Goal: Use online tool/utility: Use online tool/utility

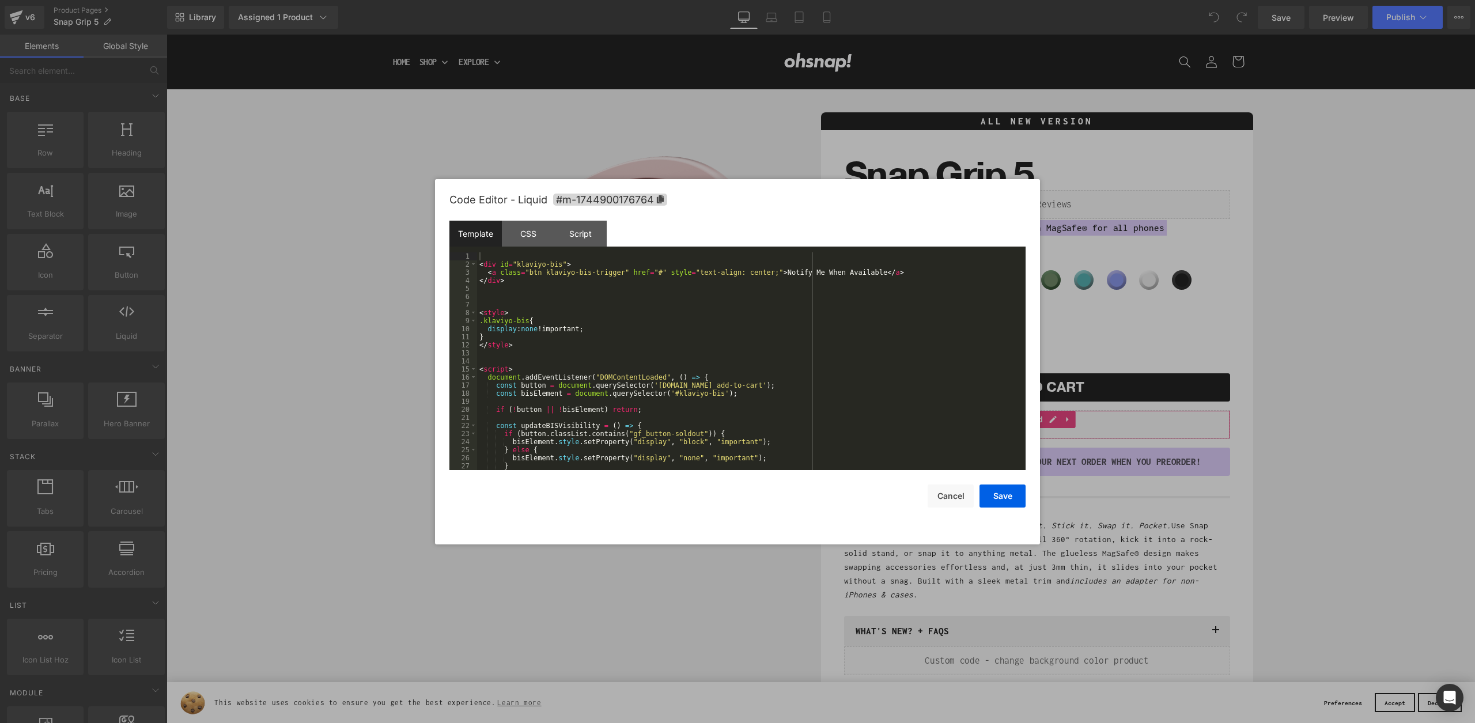
click at [1090, 471] on body "You are previewing how the will restyle your page. You can not edit Elements in…" at bounding box center [737, 361] width 1475 height 723
click at [741, 369] on div "< div id = "klaviyo-bis" > < a class = "btn klaviyo-bis-trigger" href = "#" sty…" at bounding box center [749, 369] width 544 height 234
click at [554, 287] on div "< div id = "klaviyo-bis" > < a class = "btn klaviyo-bis-trigger" href = "#" sty…" at bounding box center [749, 369] width 544 height 234
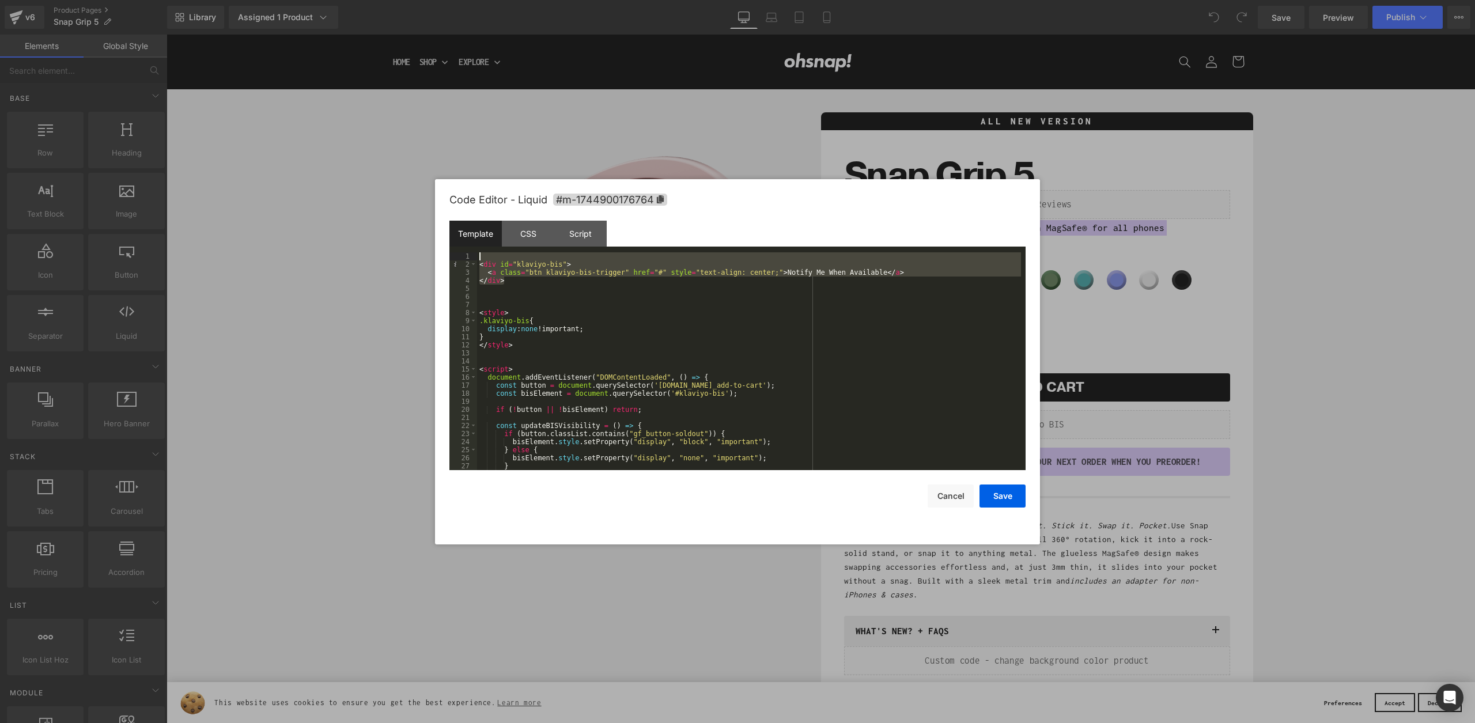
click at [429, 250] on body "You are previewing how the will restyle your page. You can not edit Elements in…" at bounding box center [737, 361] width 1475 height 723
click at [594, 351] on div "< div id = "klaviyo-bis" > < a class = "btn klaviyo-bis-trigger" href = "#" sty…" at bounding box center [749, 369] width 544 height 234
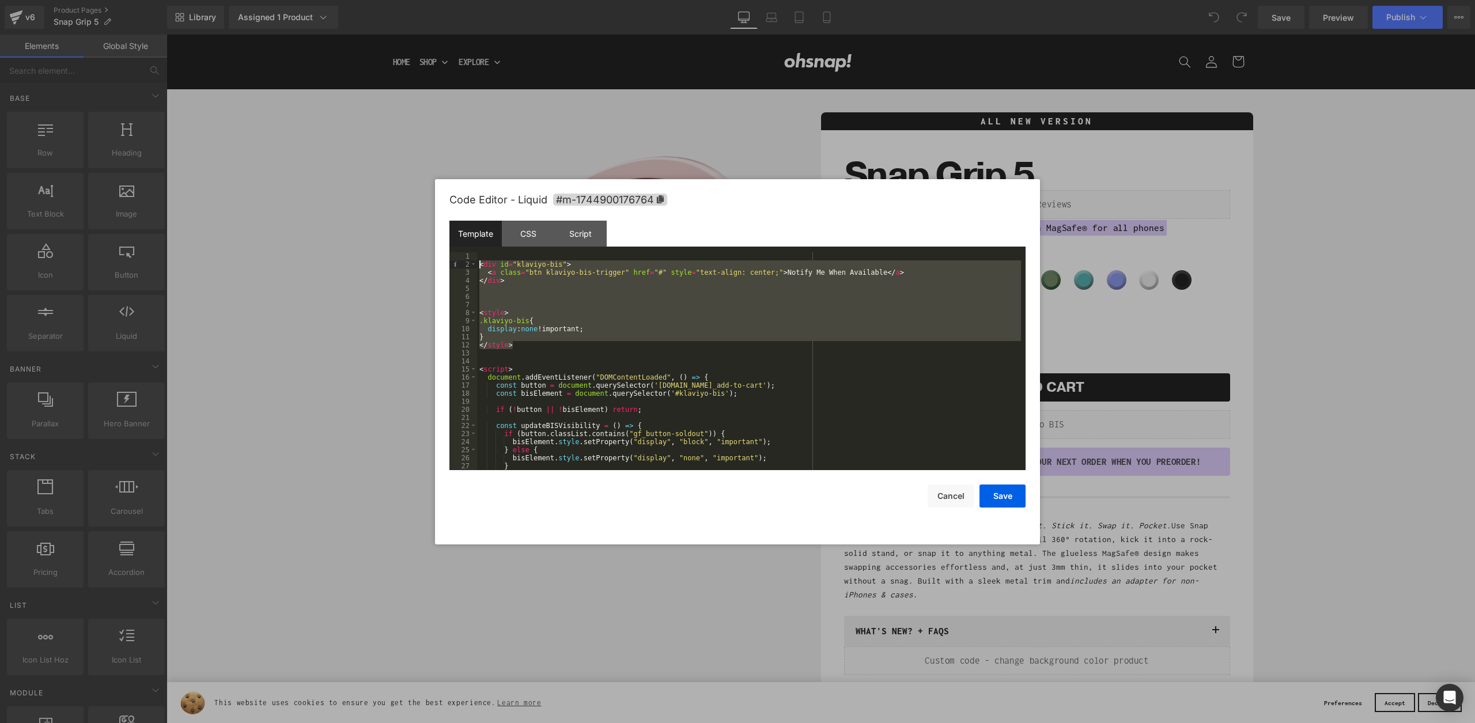
drag, startPoint x: 493, startPoint y: 314, endPoint x: 458, endPoint y: 267, distance: 58.4
click at [458, 267] on pre "1 2 3 4 5 6 7 8 9 10 11 12 13 14 15 16 17 18 19 20 21 22 23 24 25 26 27 28 < di…" at bounding box center [737, 361] width 576 height 218
click at [606, 322] on div "< div id = "klaviyo-bis" > < a class = "btn klaviyo-bis-trigger" href = "#" sty…" at bounding box center [749, 369] width 544 height 234
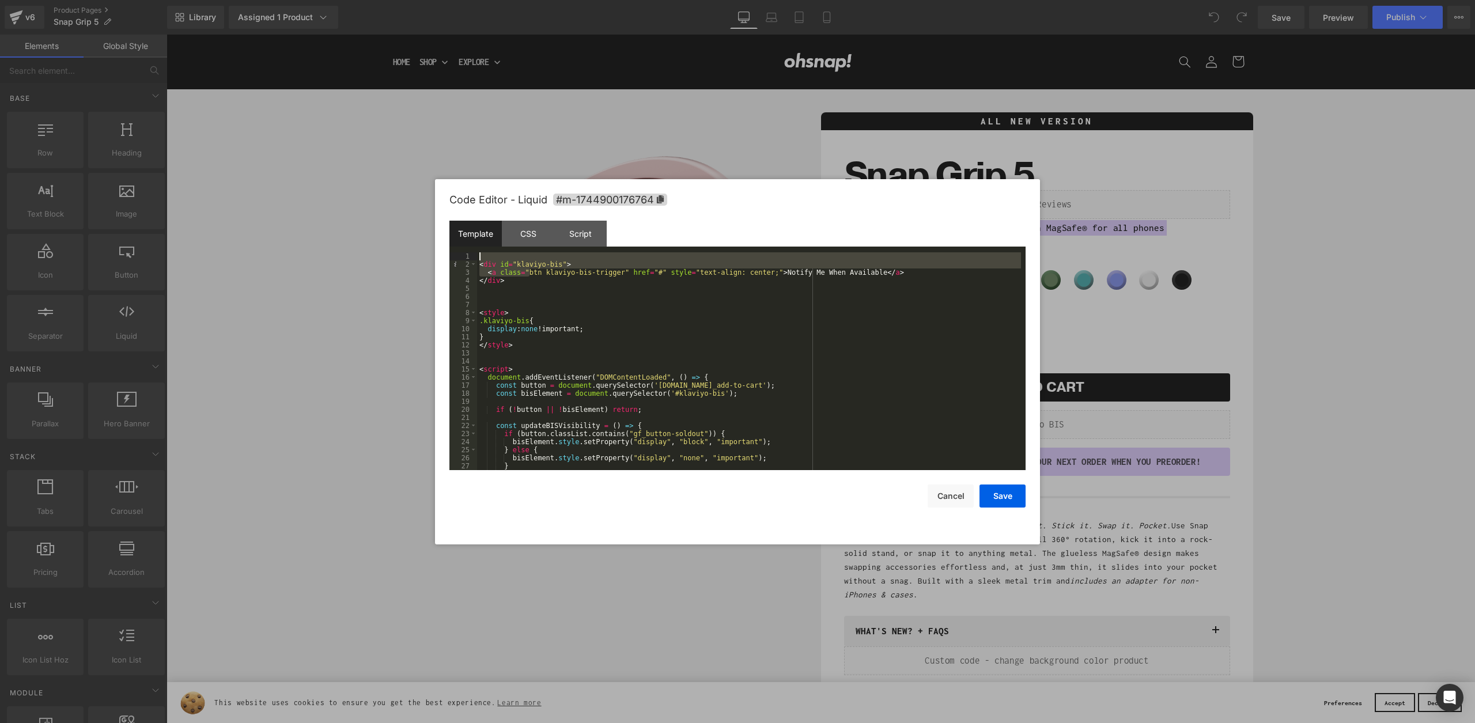
drag, startPoint x: 529, startPoint y: 274, endPoint x: 480, endPoint y: 249, distance: 55.1
click at [480, 249] on div "Template CSS Script Data 1 2 3 4 5 6 7 8 9 10 11 12 13 14 15 16 17 18 19 20 21 …" at bounding box center [737, 345] width 576 height 249
drag, startPoint x: 507, startPoint y: 281, endPoint x: 472, endPoint y: 263, distance: 39.4
click at [472, 263] on pre "1 2 3 4 5 6 7 8 9 10 11 12 13 14 15 16 17 18 19 20 21 22 23 24 25 26 27 28 < di…" at bounding box center [737, 361] width 576 height 218
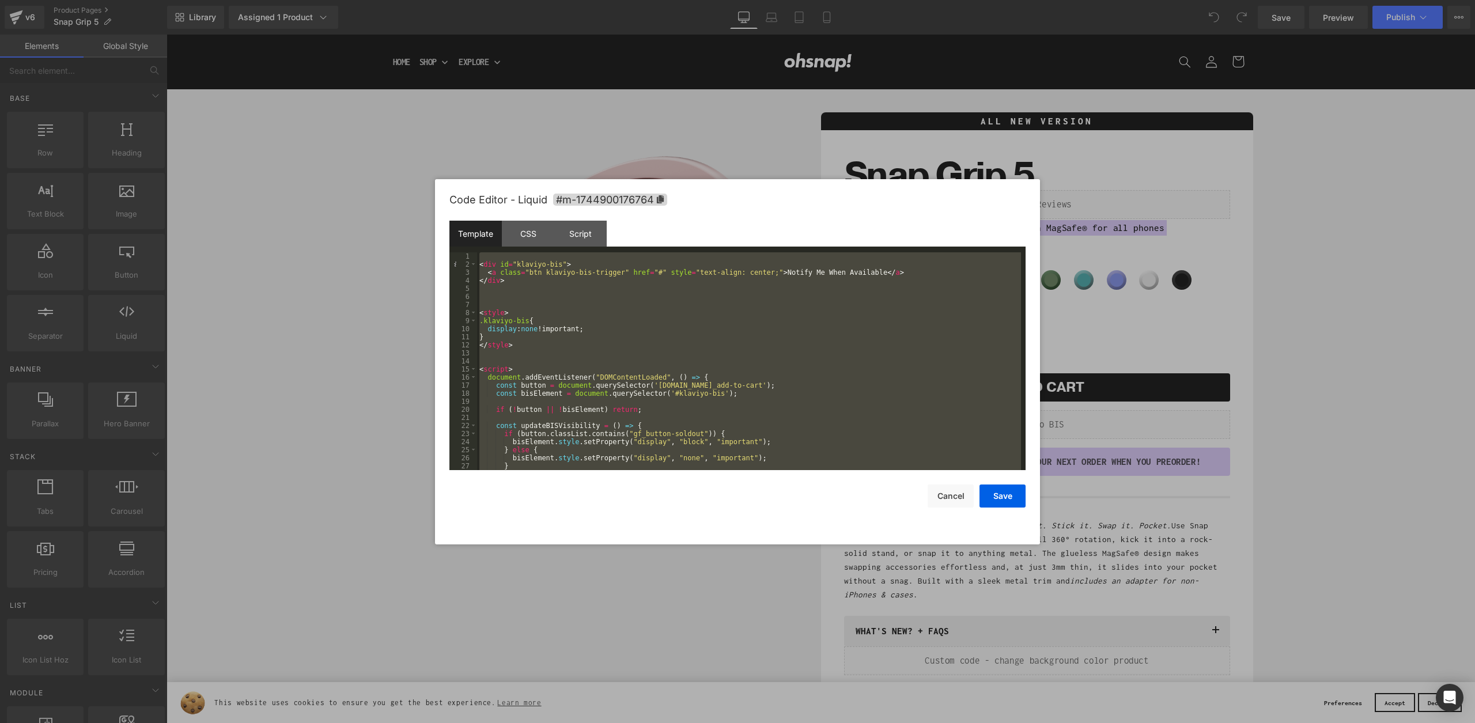
click at [1223, 275] on div at bounding box center [737, 361] width 1475 height 723
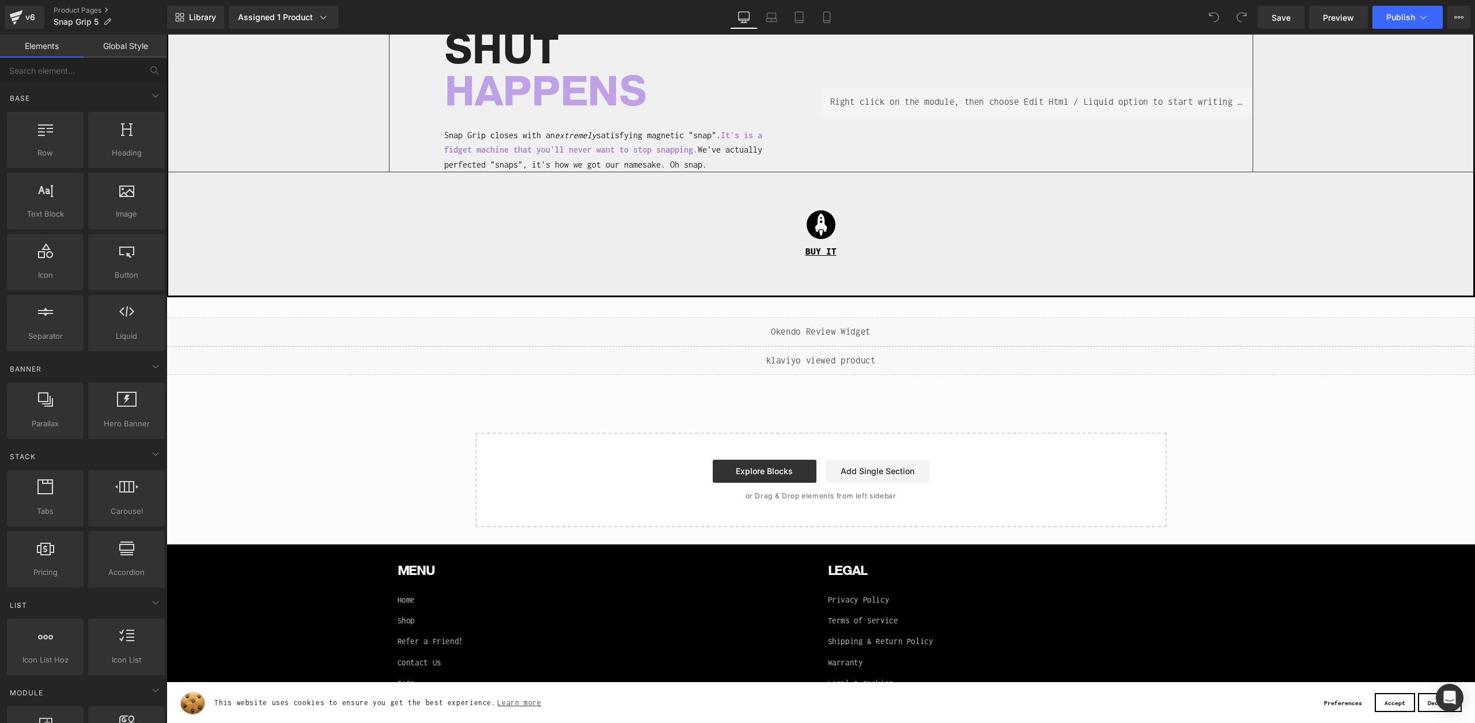
scroll to position [2900, 0]
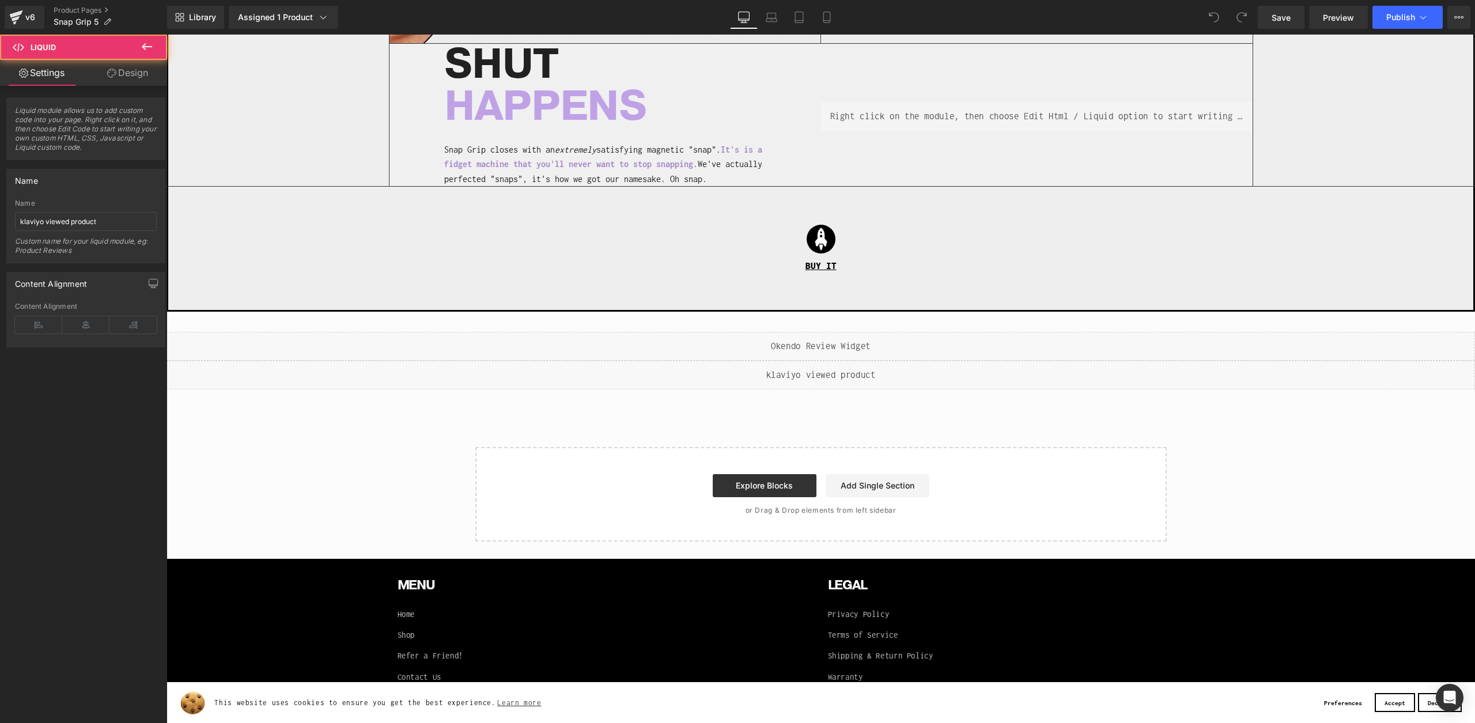
click at [953, 361] on div "Liquid" at bounding box center [820, 375] width 1308 height 29
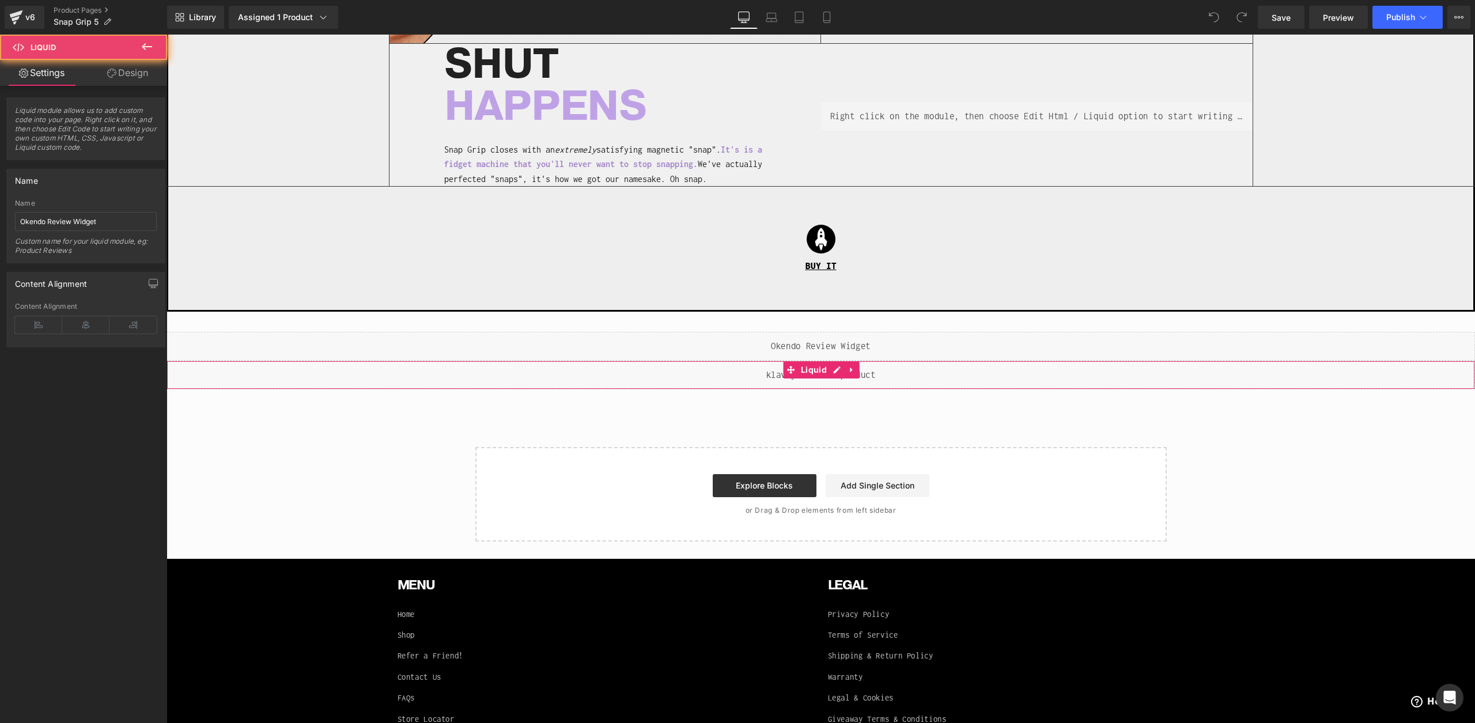
click at [890, 332] on div "Liquid" at bounding box center [820, 346] width 1308 height 29
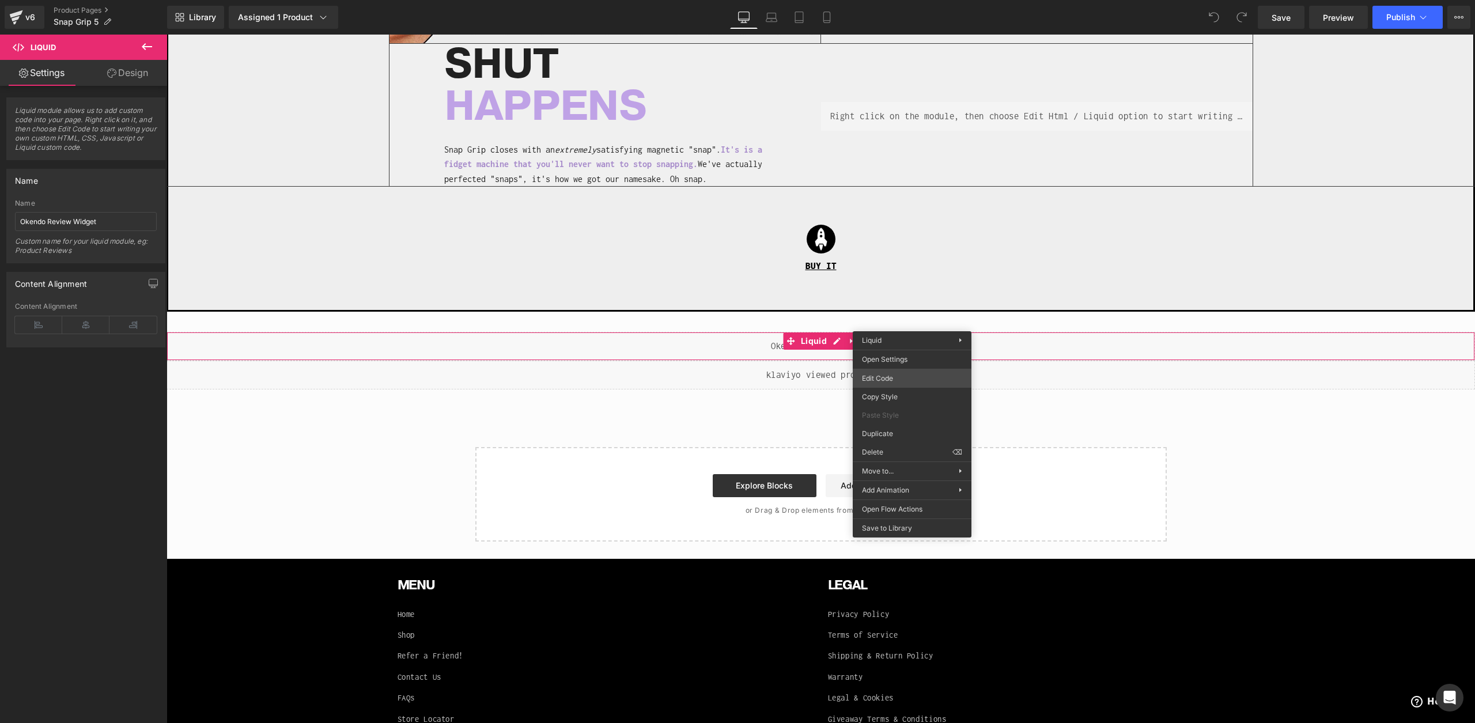
click at [892, 0] on div "You are previewing how the will restyle your page. You can not edit Elements in…" at bounding box center [737, 0] width 1475 height 0
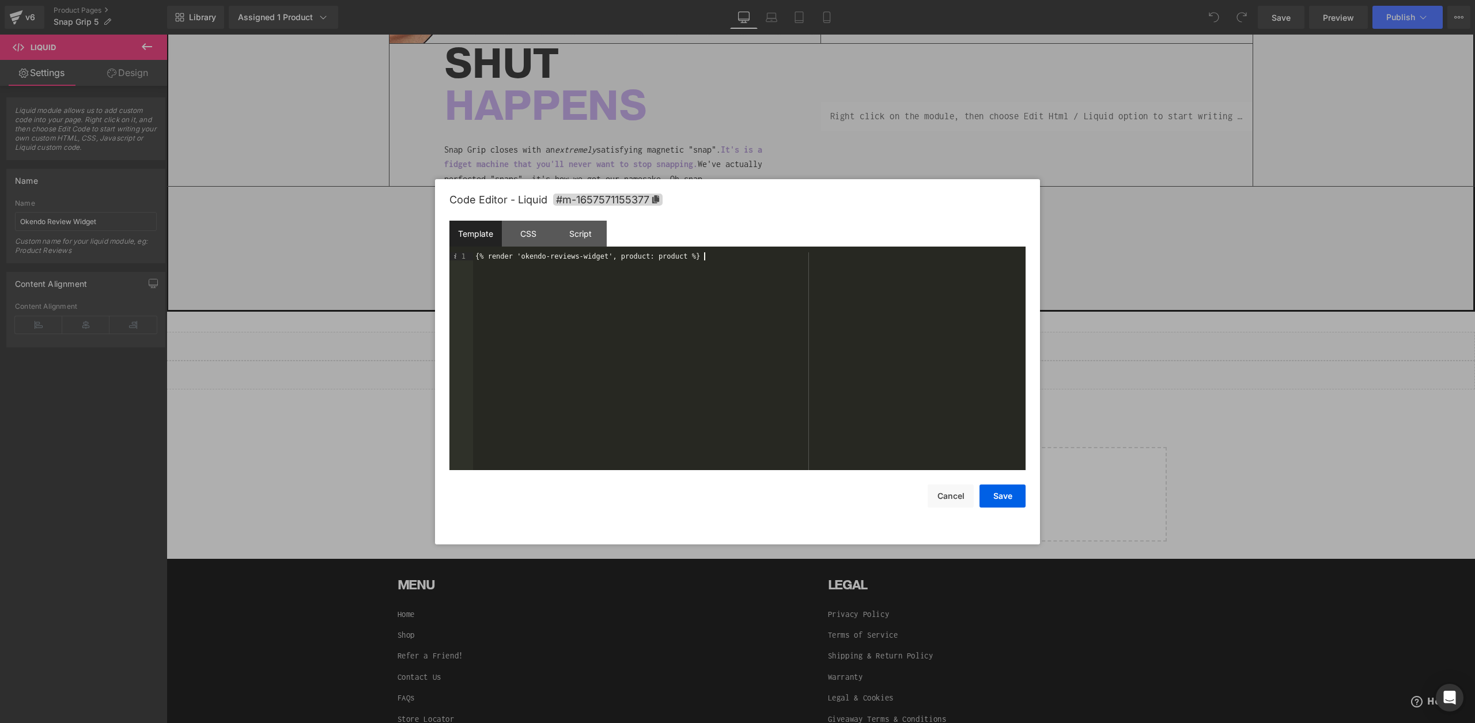
click at [824, 311] on div "{% render 'okendo-reviews-widget', product: product %}" at bounding box center [749, 369] width 552 height 234
click at [1079, 426] on div at bounding box center [737, 361] width 1475 height 723
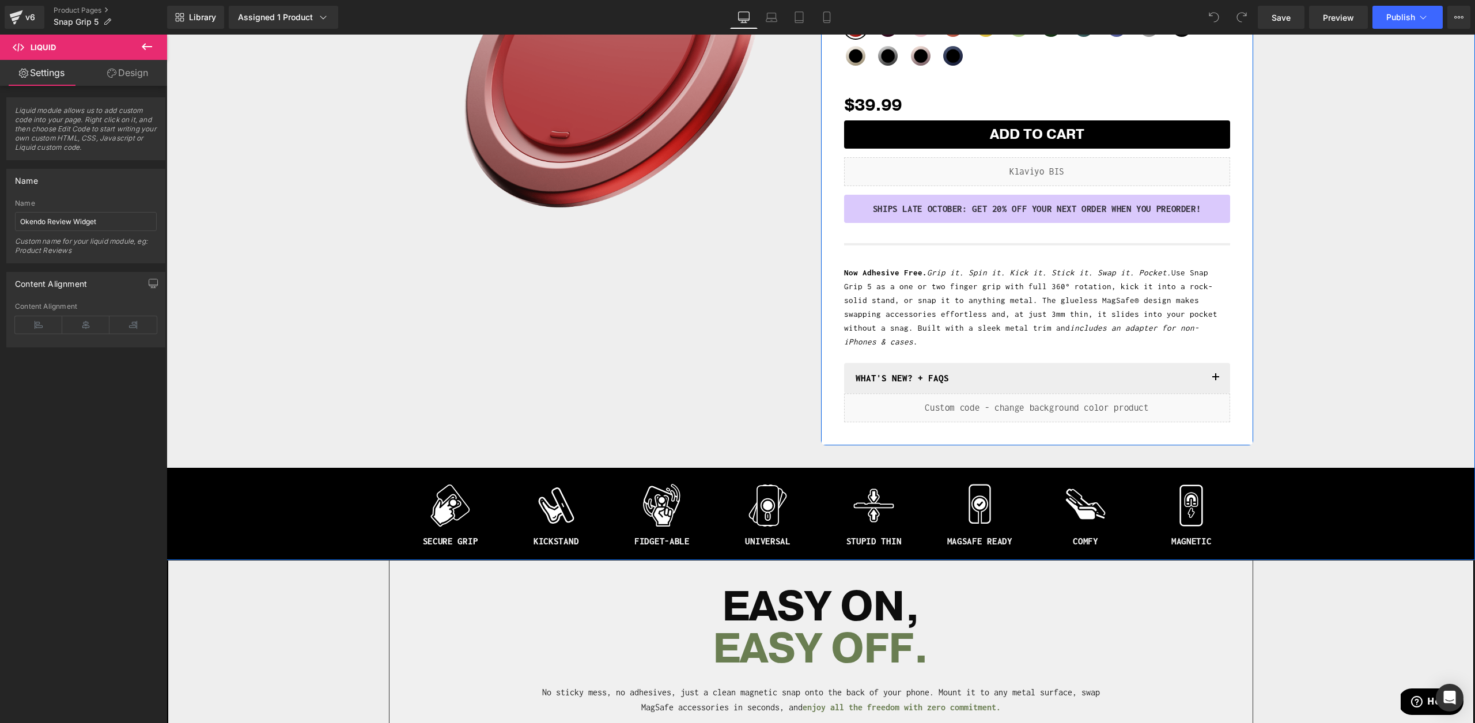
scroll to position [274, 0]
